Goal: Find contact information: Find contact information

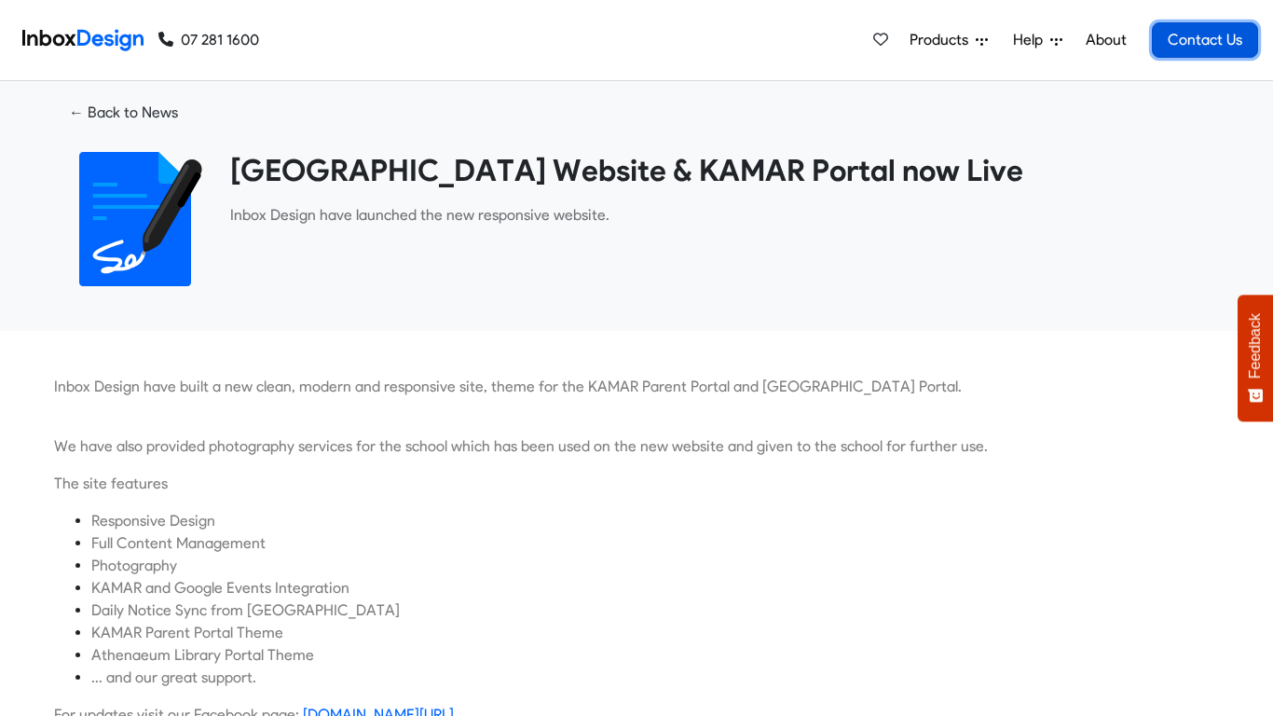
click at [1197, 34] on link "Contact Us" at bounding box center [1205, 39] width 106 height 35
